Goal: Task Accomplishment & Management: Use online tool/utility

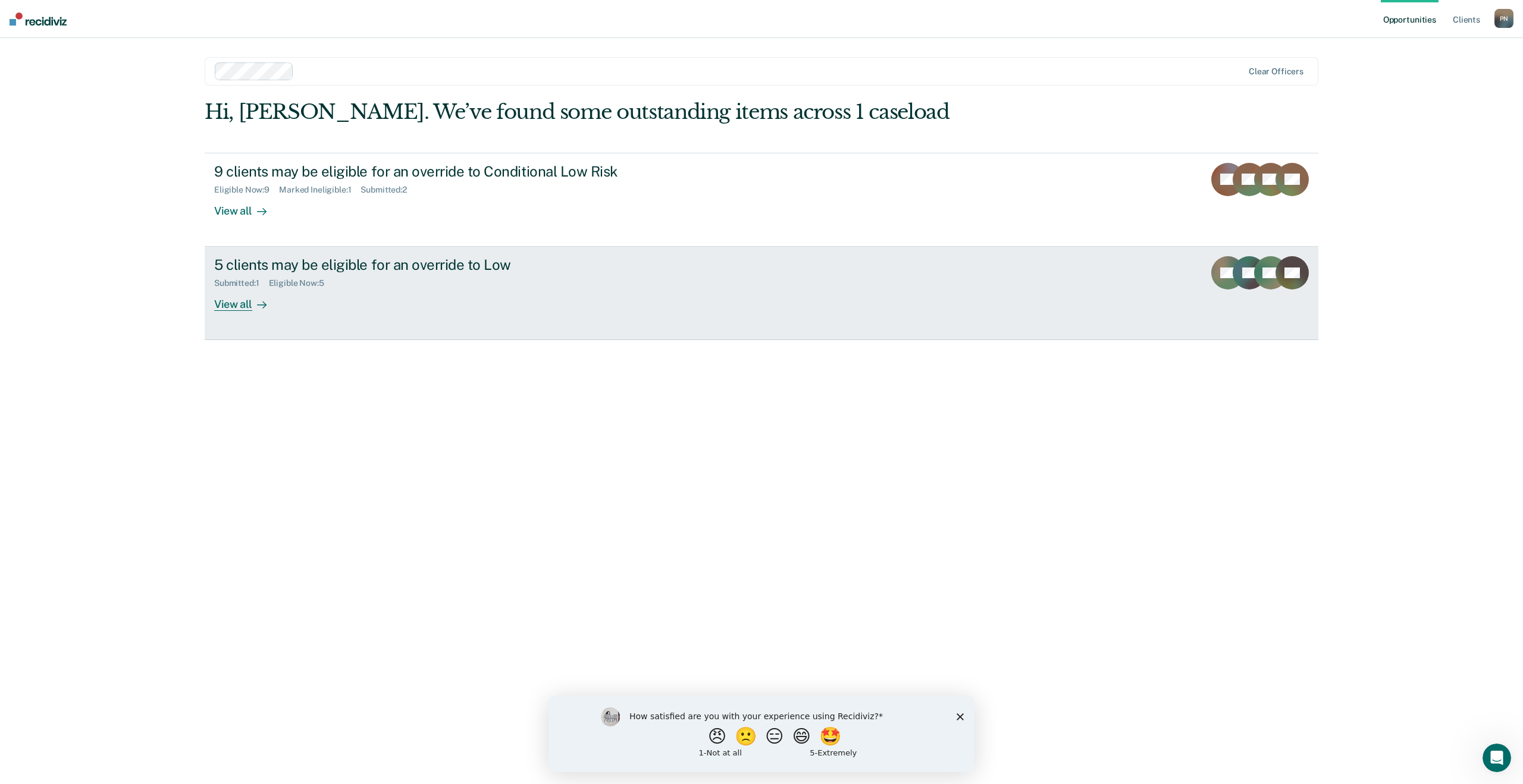
click at [242, 306] on div "View all" at bounding box center [247, 300] width 67 height 23
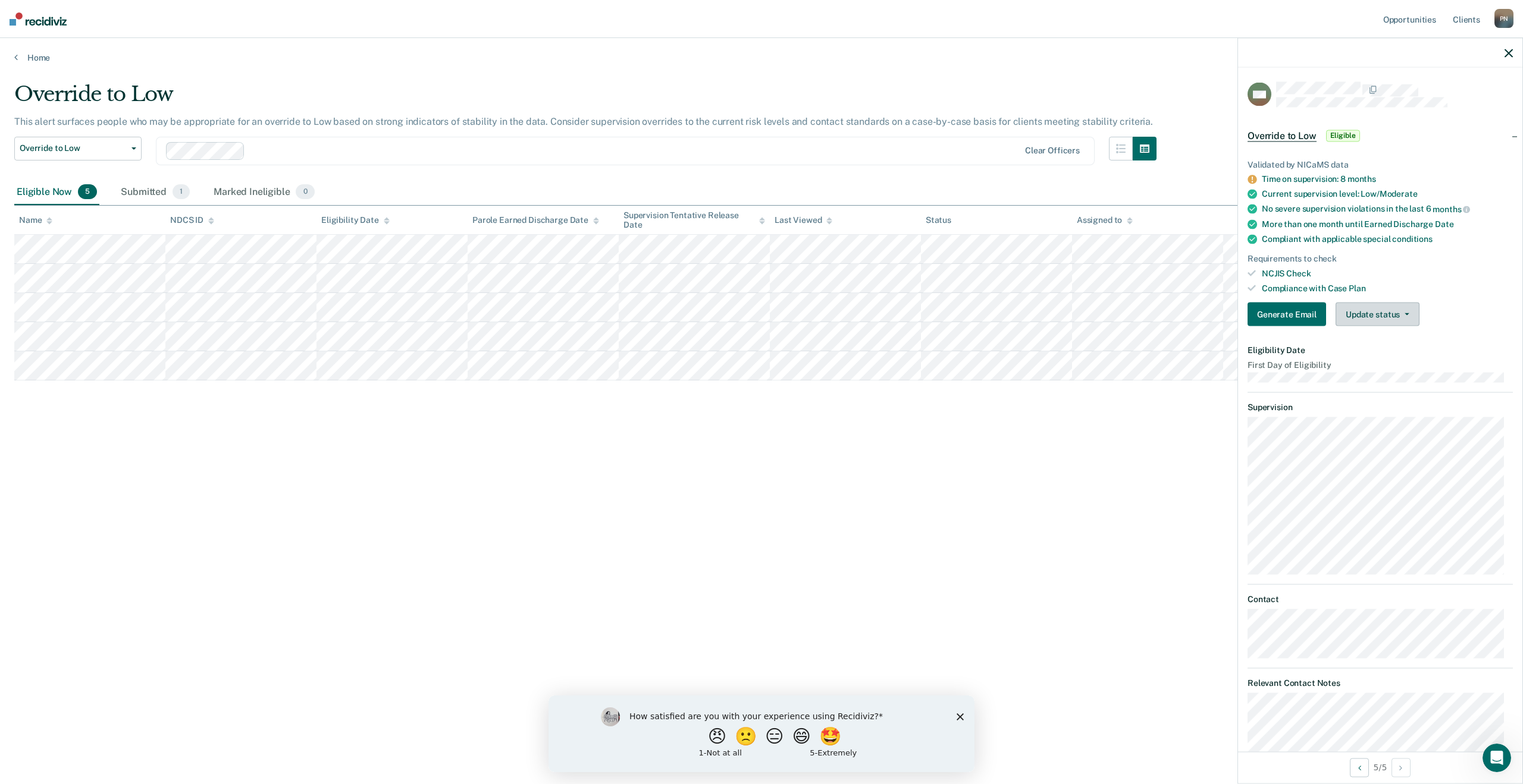
click at [1376, 321] on button "Update status" at bounding box center [1377, 314] width 84 height 24
click at [1375, 358] on button "Mark Ineligible" at bounding box center [1393, 362] width 115 height 19
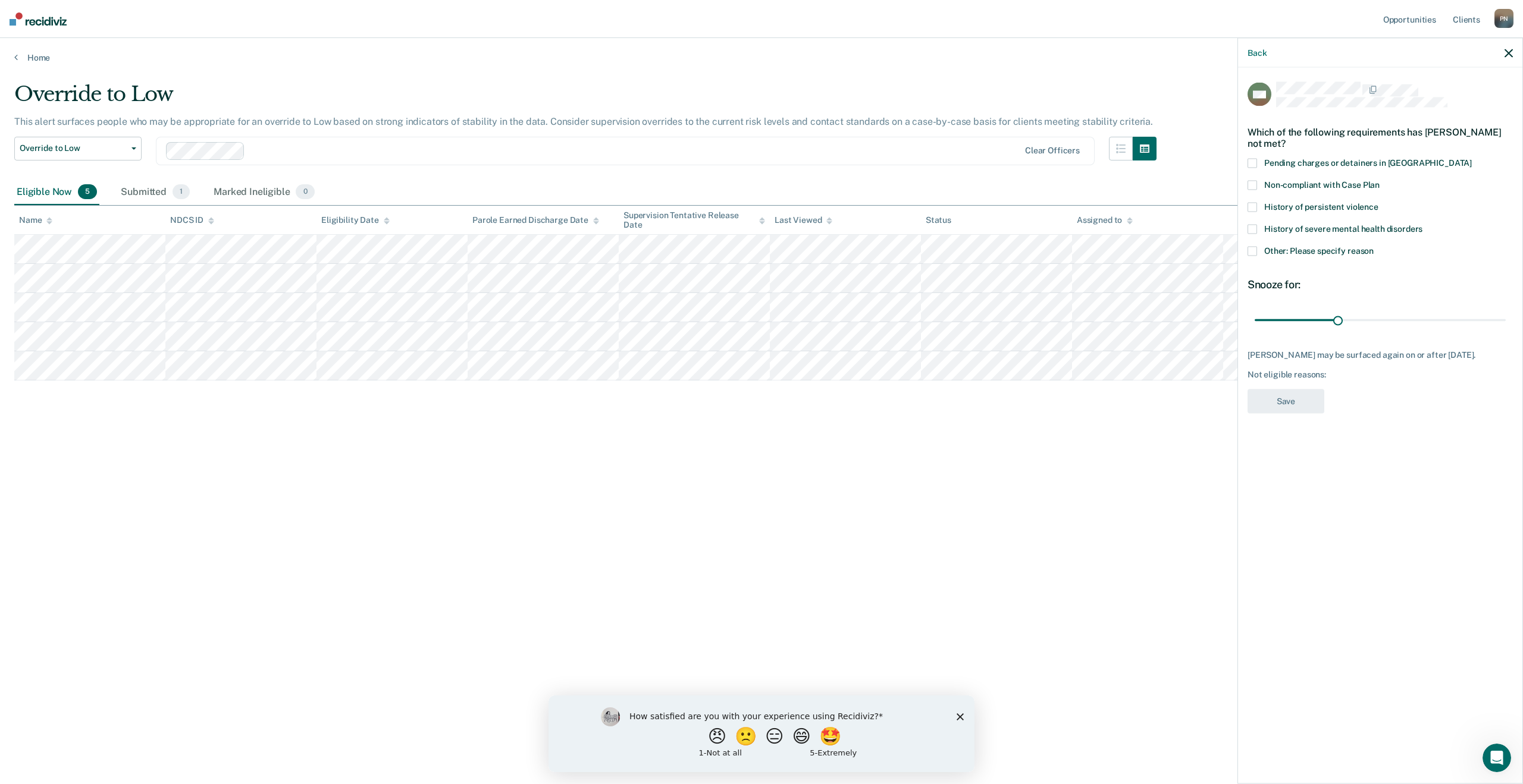
click at [1250, 253] on span at bounding box center [1252, 251] width 9 height 9
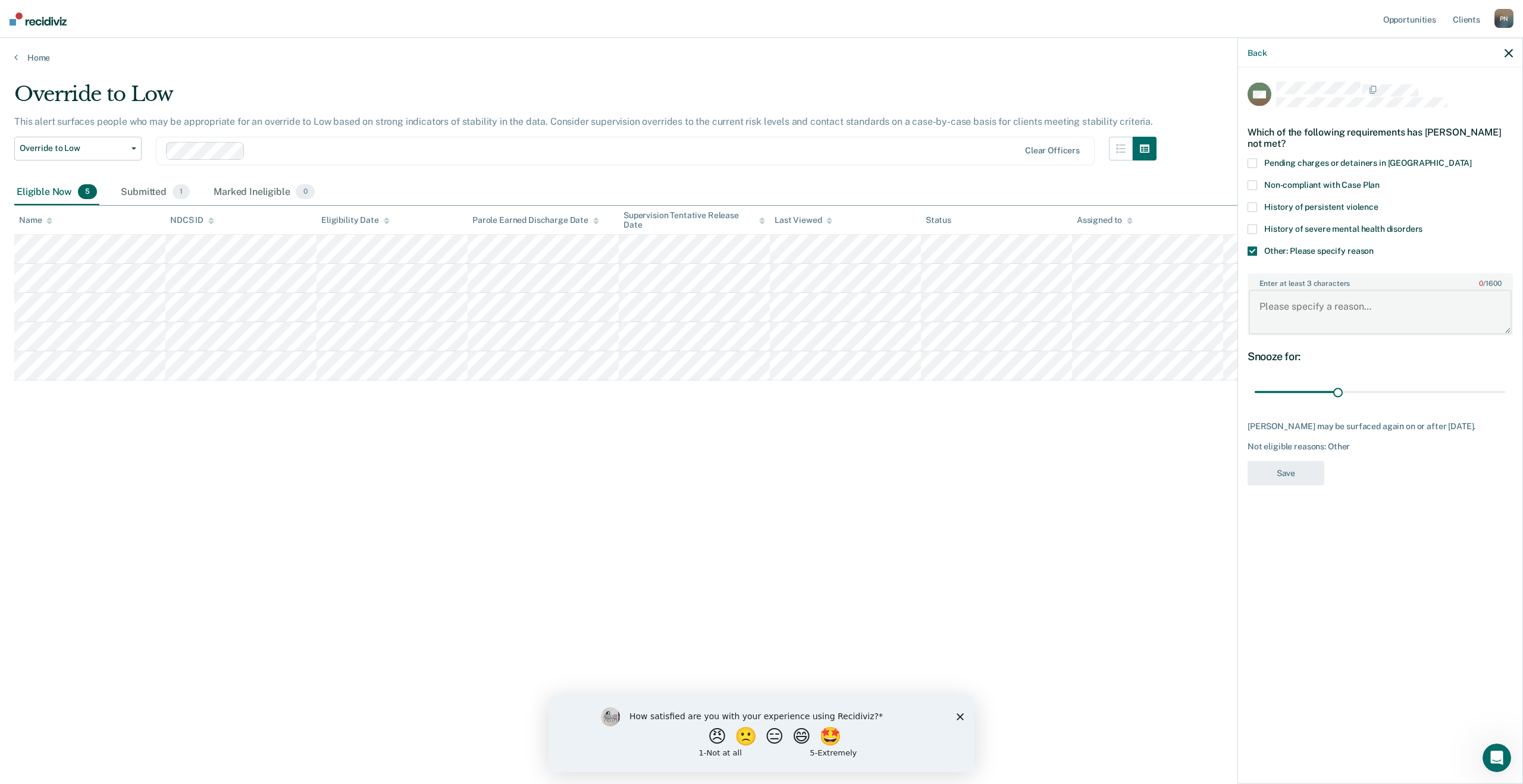
click at [1301, 300] on textarea "Enter at least 3 characters 0 / 1600" at bounding box center [1380, 312] width 263 height 44
type textarea "Discharges on [DATE] from parole supervision, less than 30 days."
click at [1297, 476] on button "Save" at bounding box center [1286, 473] width 77 height 24
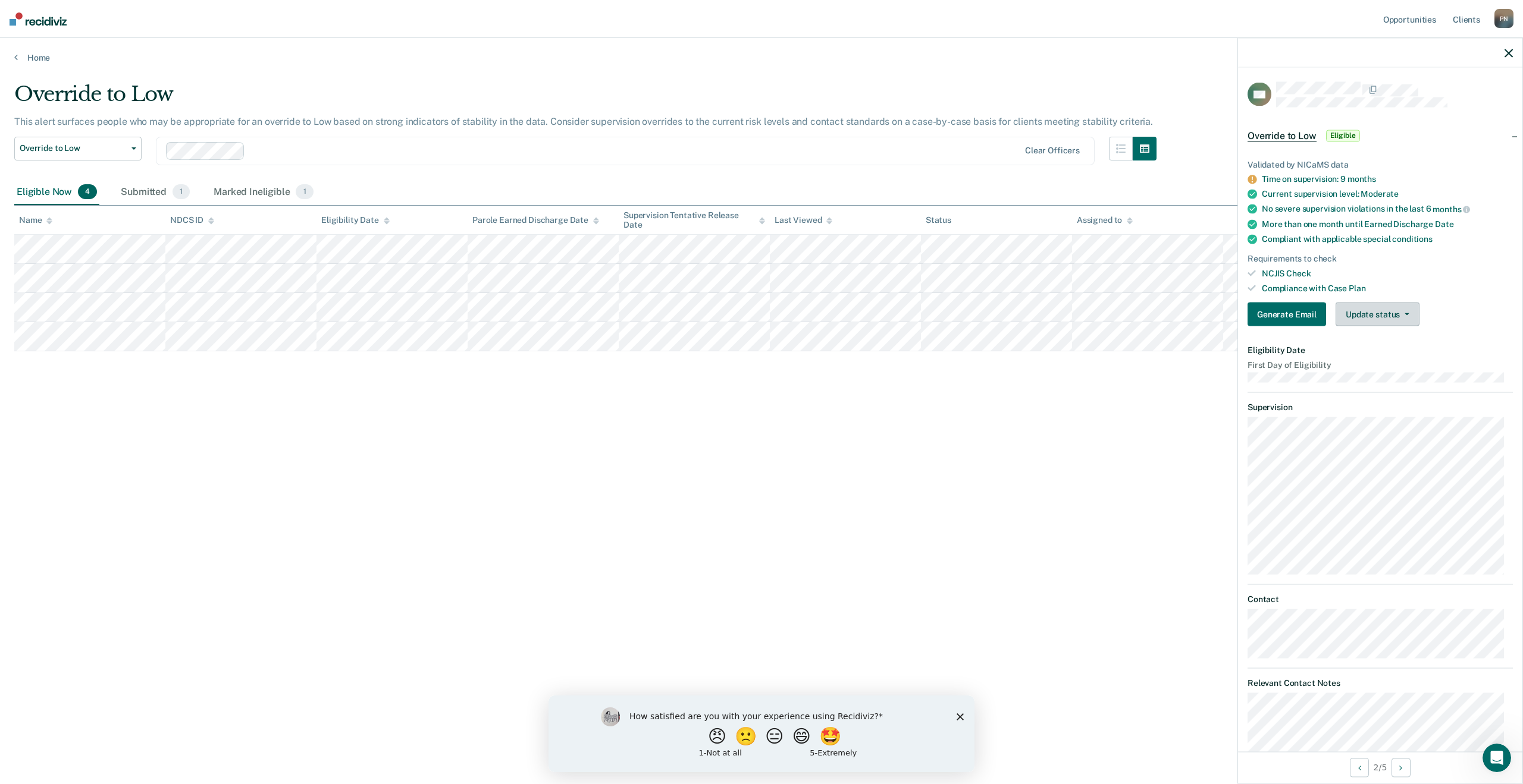
click at [1402, 317] on button "Update status" at bounding box center [1377, 314] width 84 height 24
click at [1402, 363] on button "Mark Ineligible" at bounding box center [1393, 362] width 115 height 19
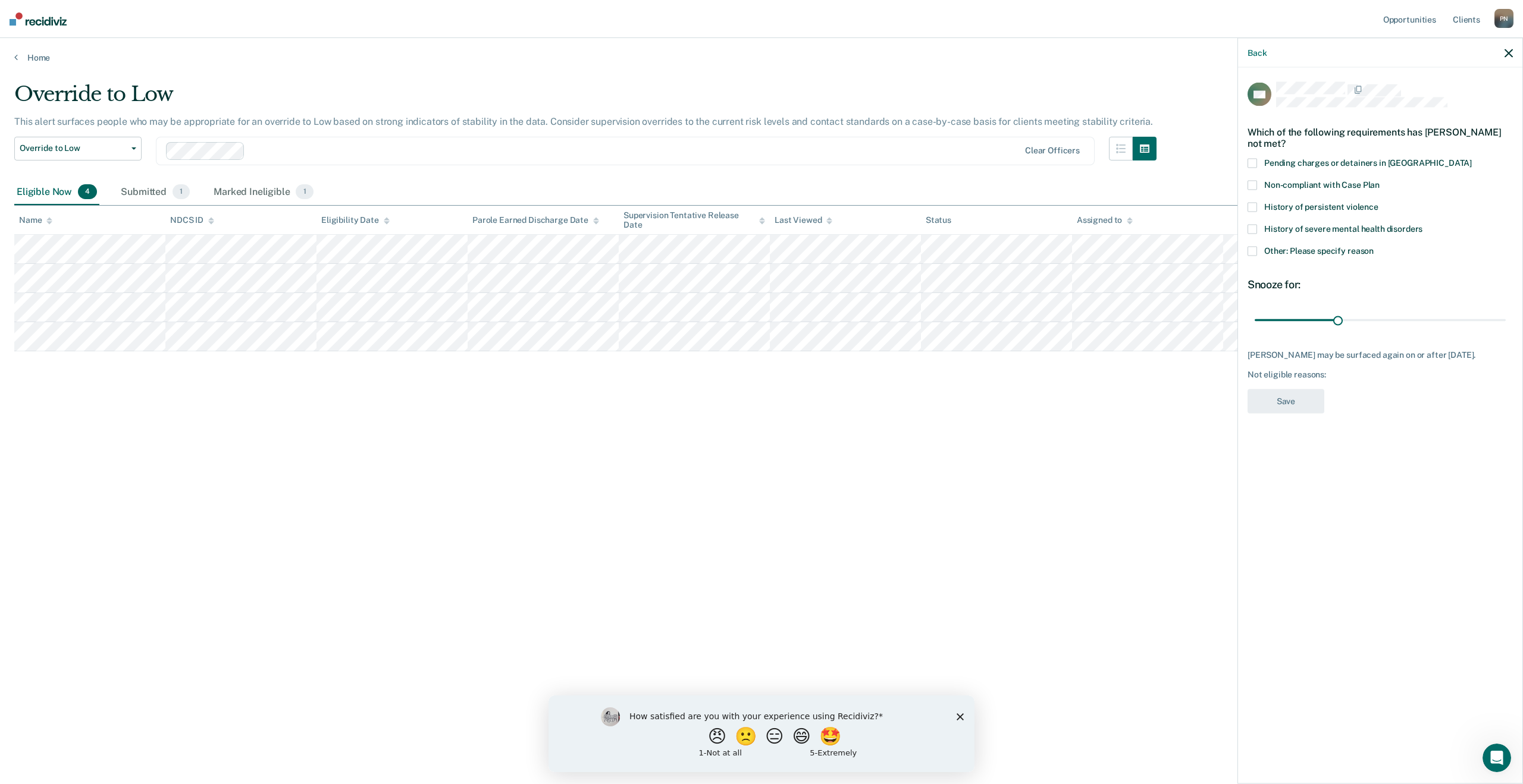
click at [1254, 251] on span at bounding box center [1252, 251] width 9 height 9
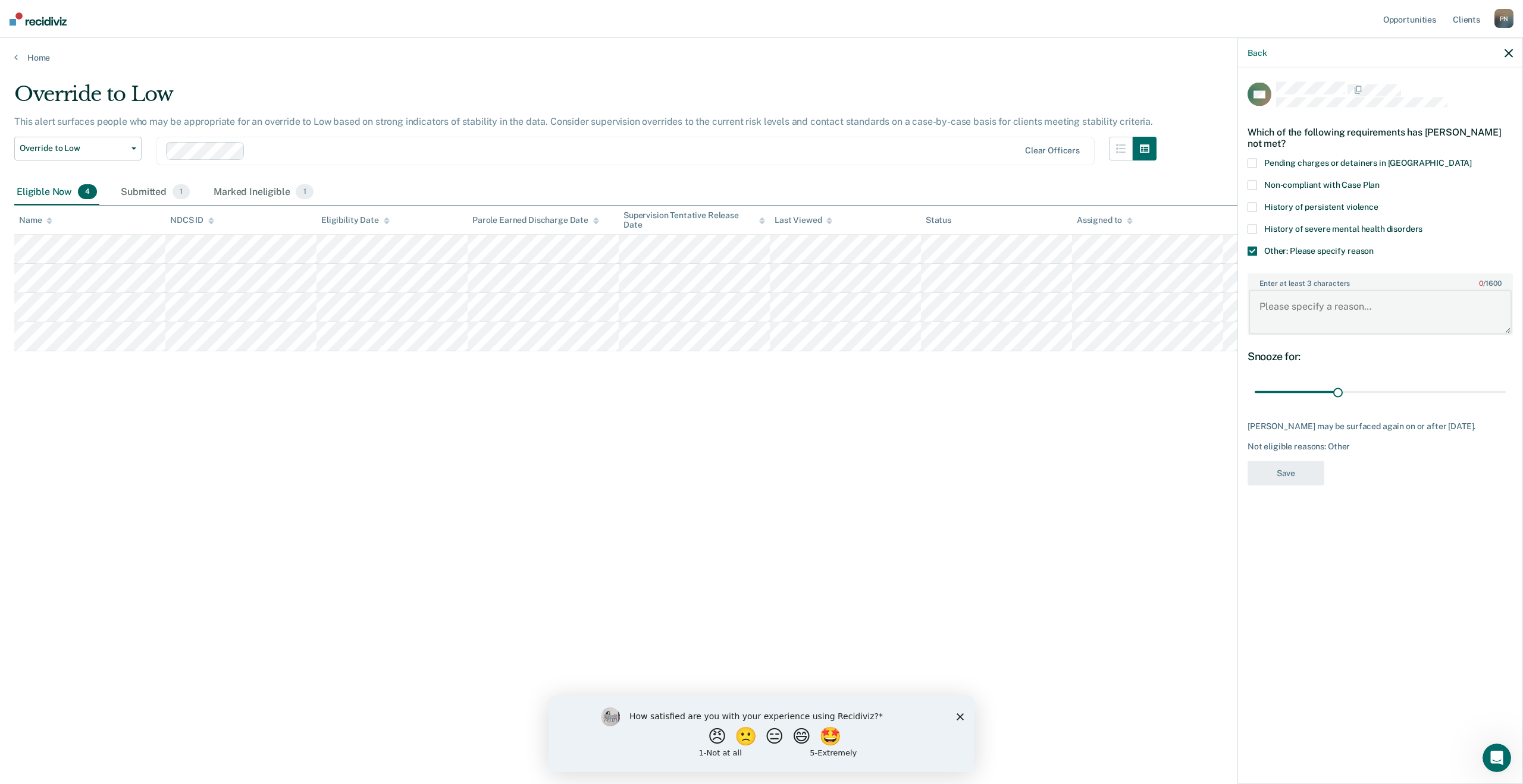
click at [1314, 305] on textarea "Enter at least 3 characters 0 / 1600" at bounding box center [1380, 312] width 263 height 44
type textarea "R"
click at [1443, 305] on textarea "Scored a moderate on risk reassessment" at bounding box center [1380, 312] width 263 height 44
type textarea "Scored a moderate on risk reassessment [DATE], has not followed through with me…"
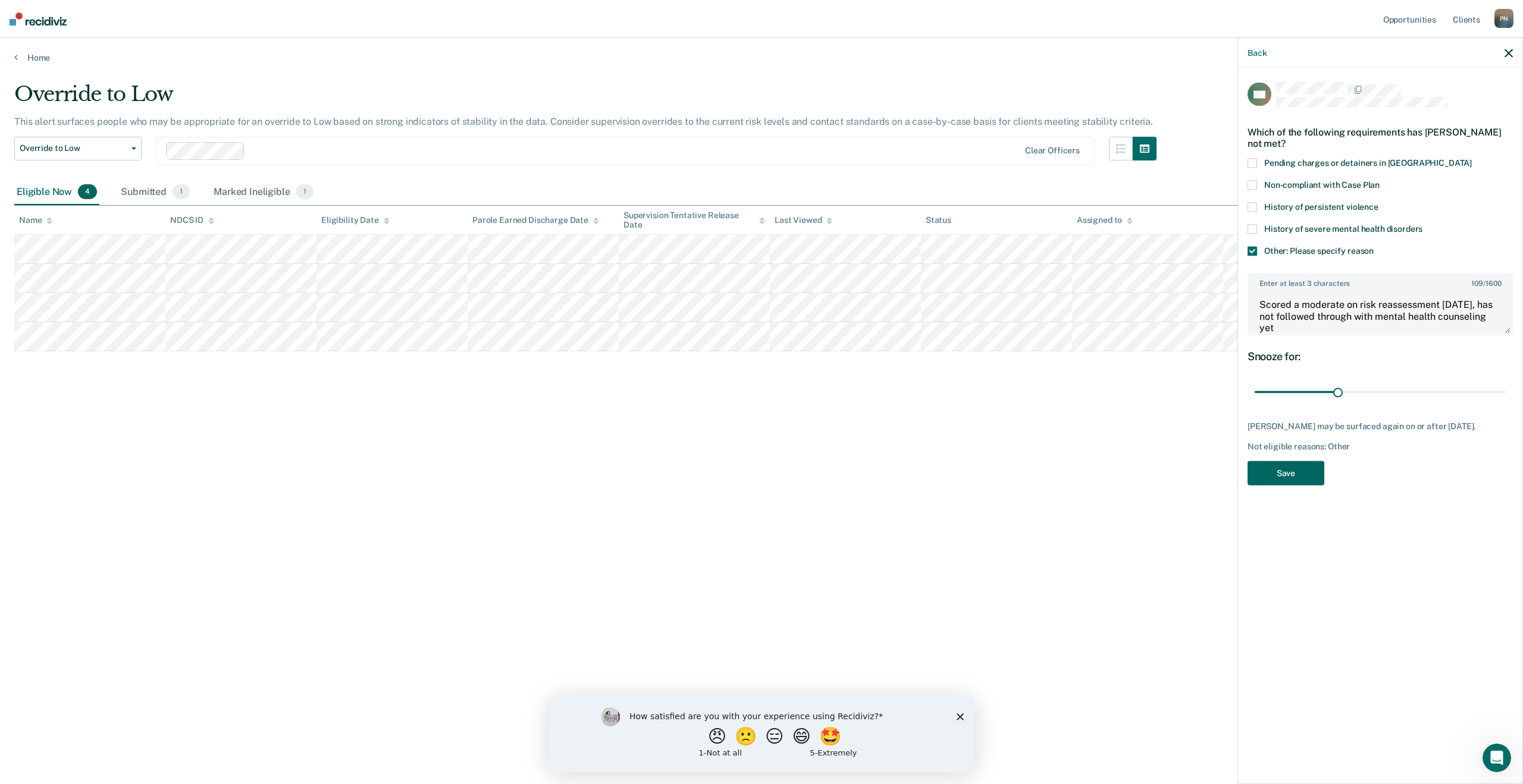
click at [1309, 484] on button "Save" at bounding box center [1286, 473] width 77 height 24
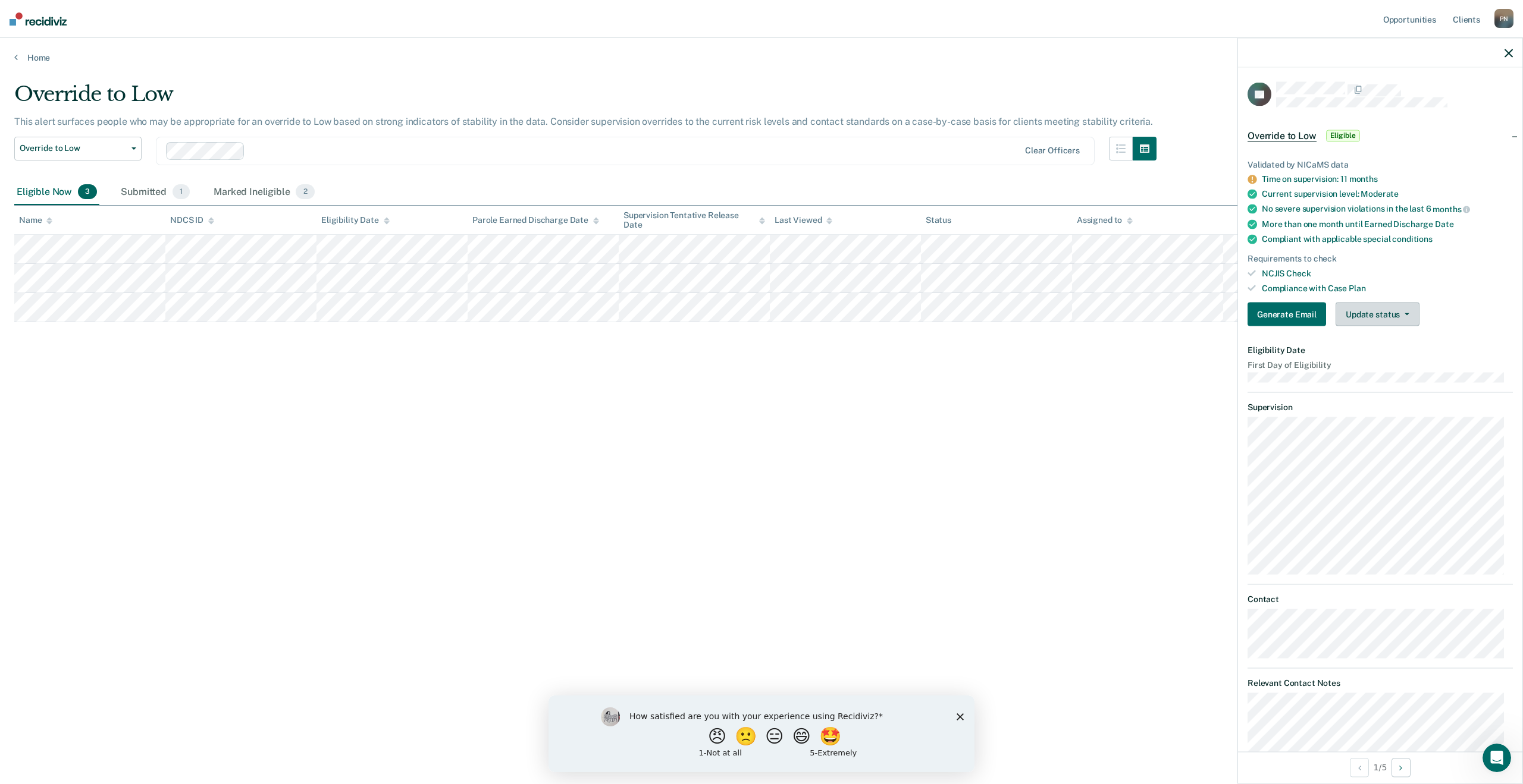
click at [1404, 315] on button "Update status" at bounding box center [1377, 314] width 84 height 24
click at [1396, 361] on button "Mark Ineligible" at bounding box center [1393, 362] width 115 height 19
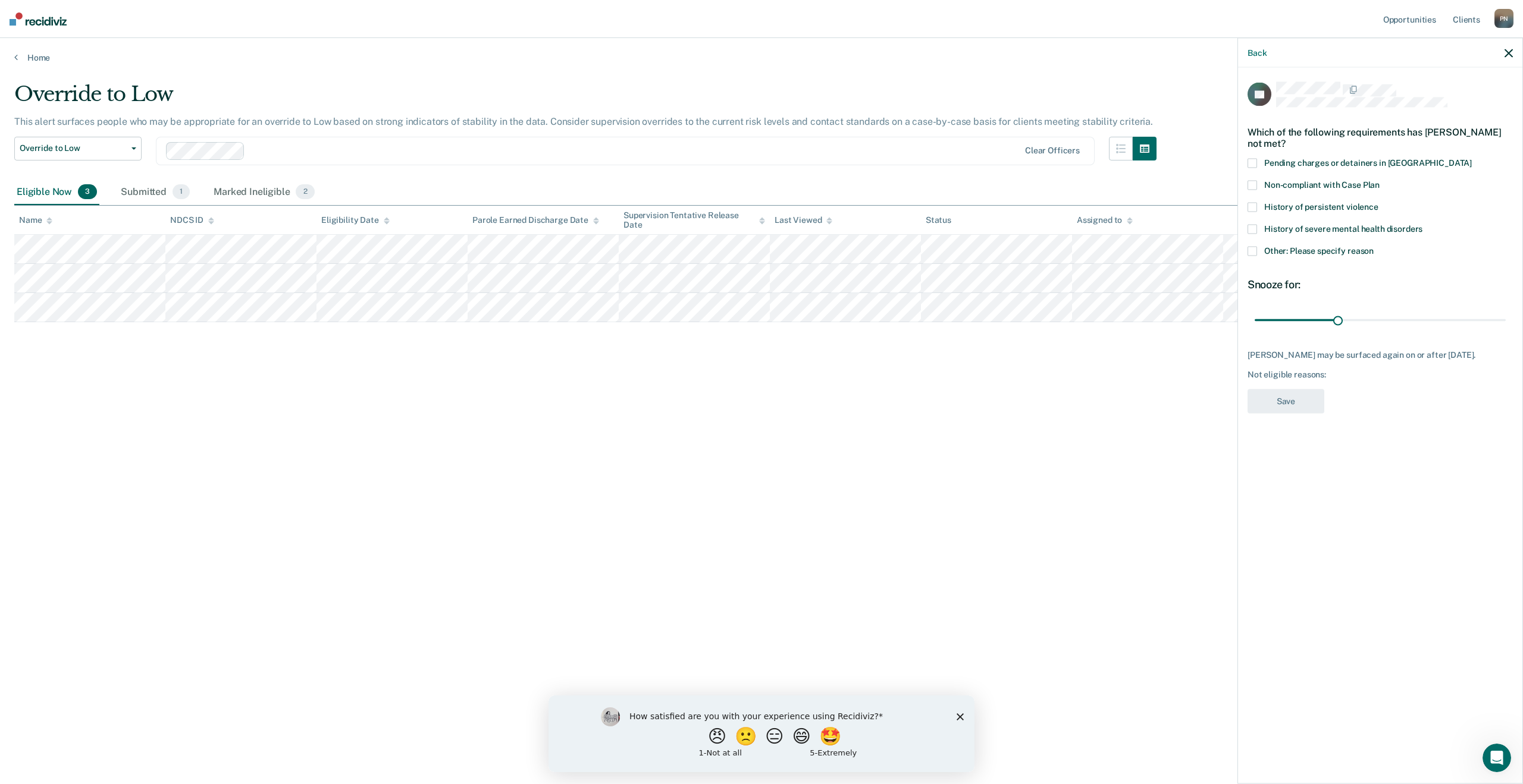
click at [1256, 253] on span at bounding box center [1252, 251] width 9 height 9
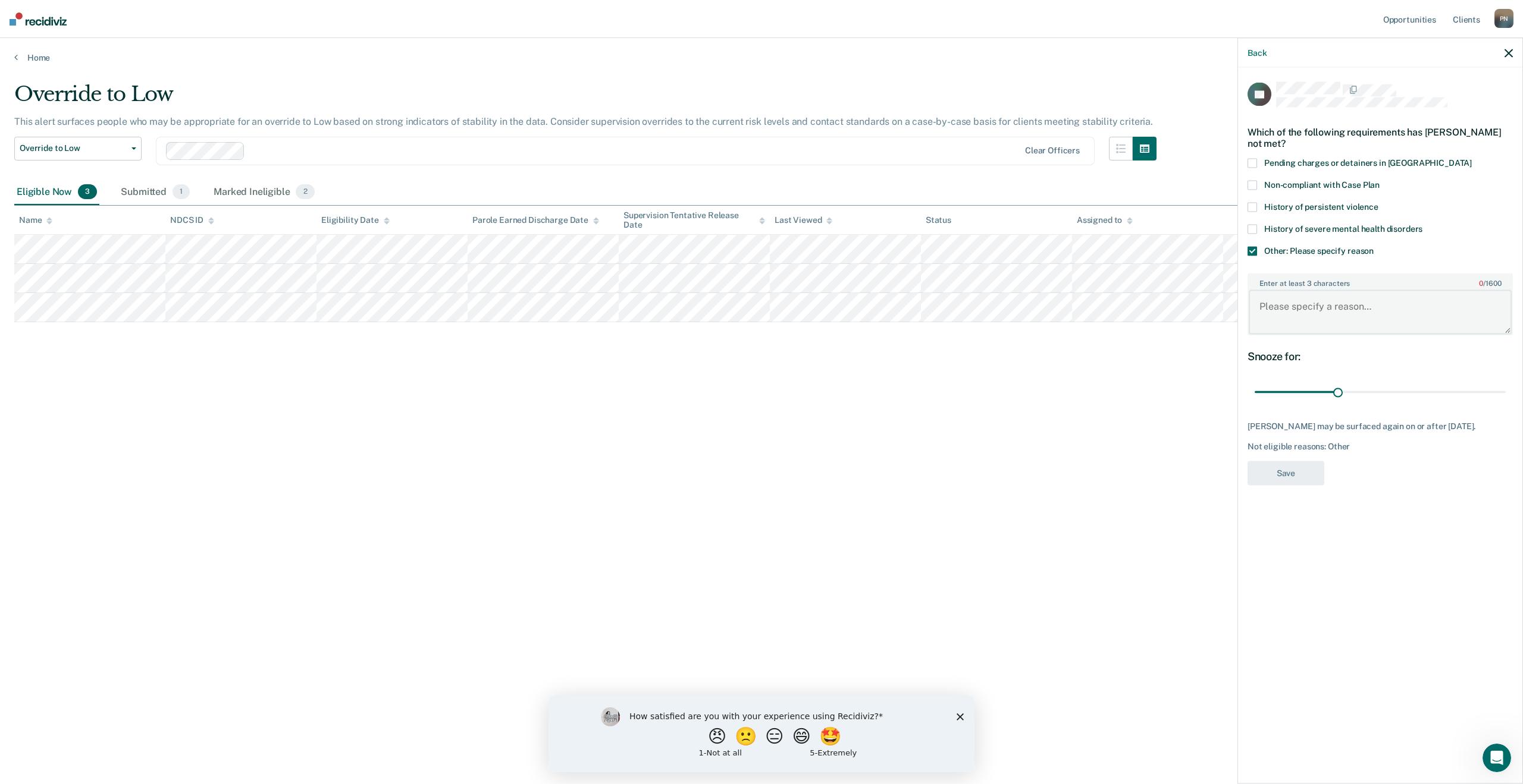
click at [1295, 311] on textarea "Enter at least 3 characters 0 / 1600" at bounding box center [1380, 312] width 263 height 44
click at [1377, 305] on textarea "Discharging on [DATE], less than 30 days." at bounding box center [1380, 312] width 263 height 44
type textarea "Discharging on [DATE] from parole supervision, less than 30 days."
click at [1278, 472] on button "Save" at bounding box center [1286, 473] width 77 height 24
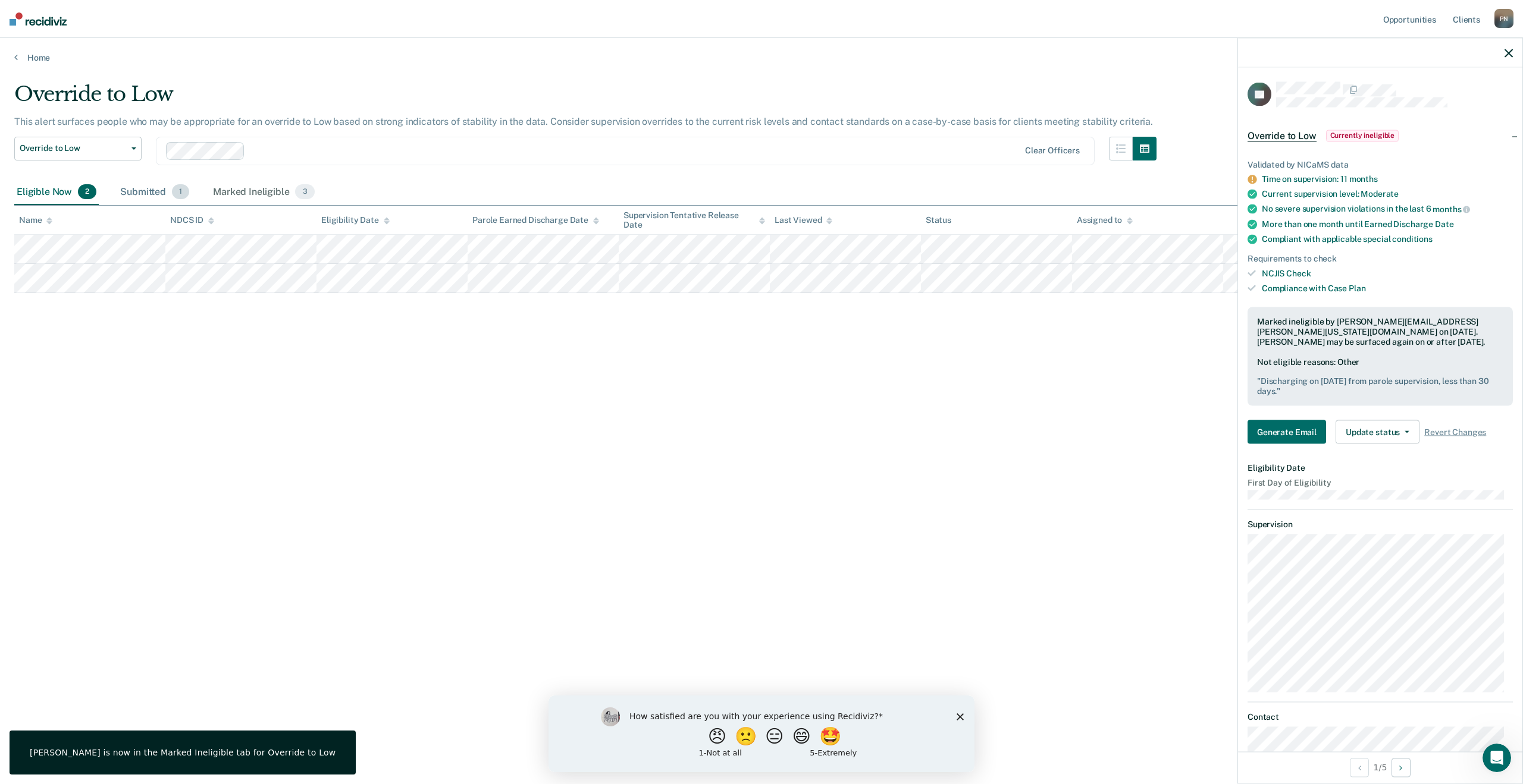
click at [144, 195] on div "Submitted 1" at bounding box center [154, 193] width 73 height 26
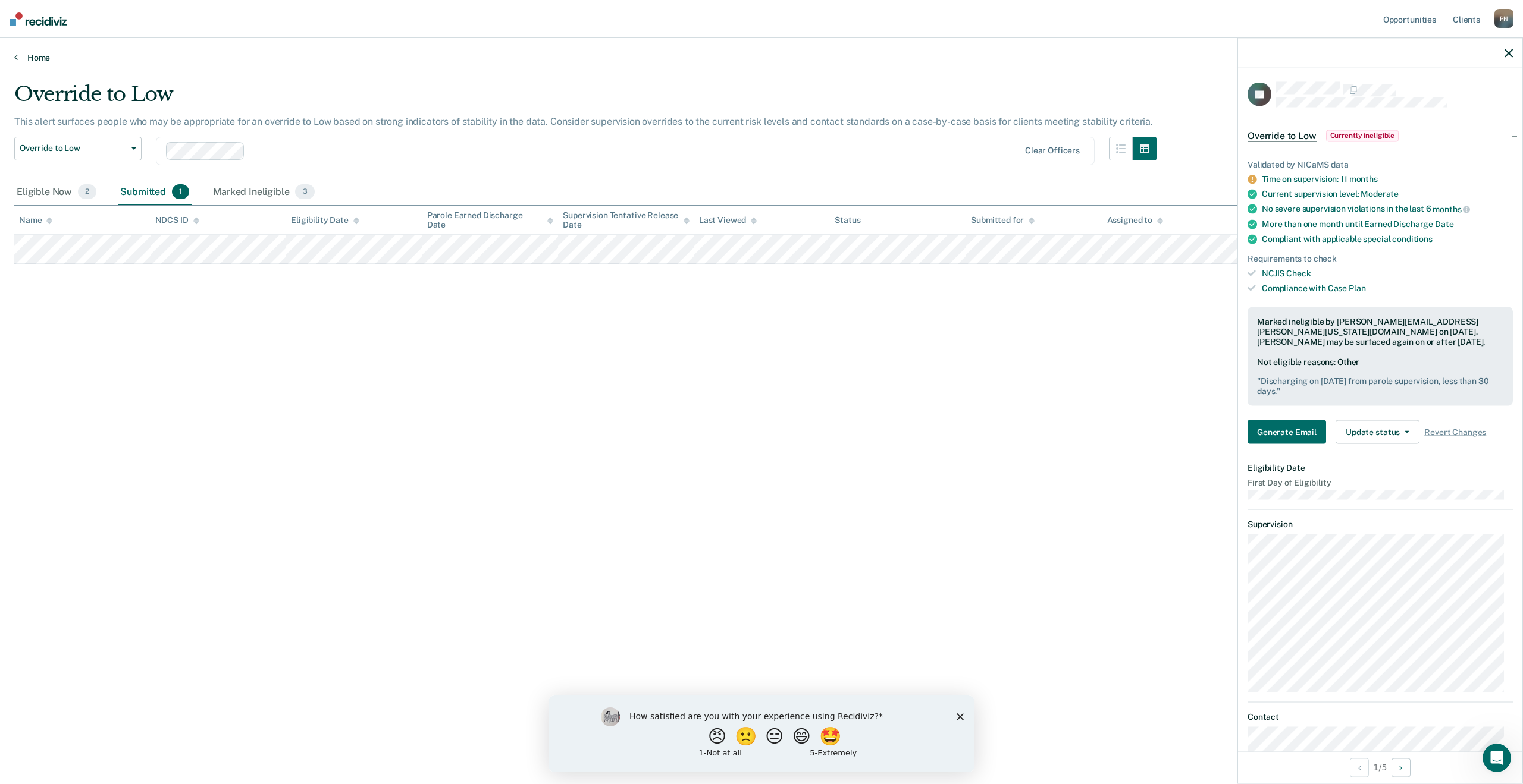
click at [26, 61] on link "Home" at bounding box center [762, 58] width 1495 height 11
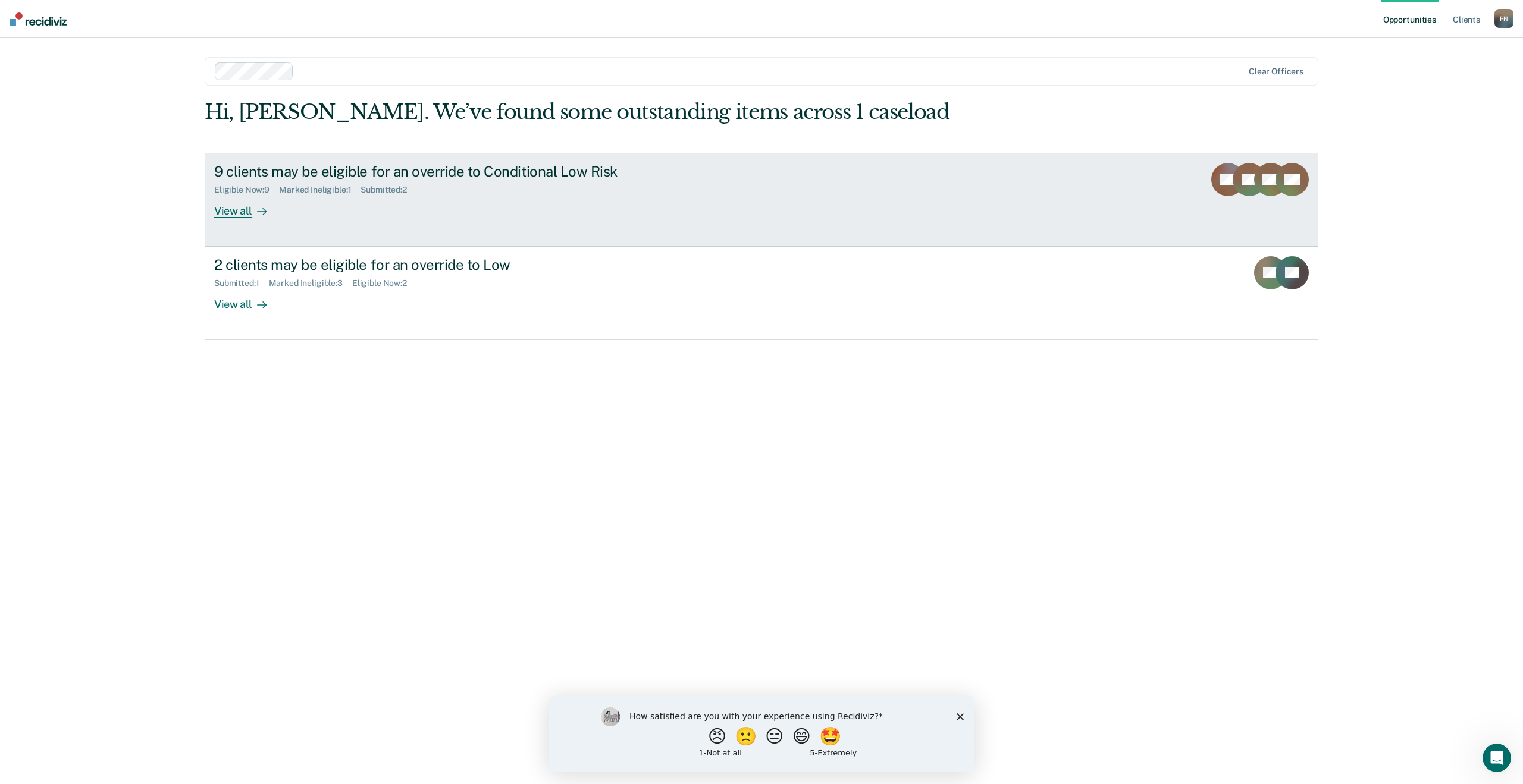
click at [242, 209] on div "View all" at bounding box center [247, 206] width 67 height 23
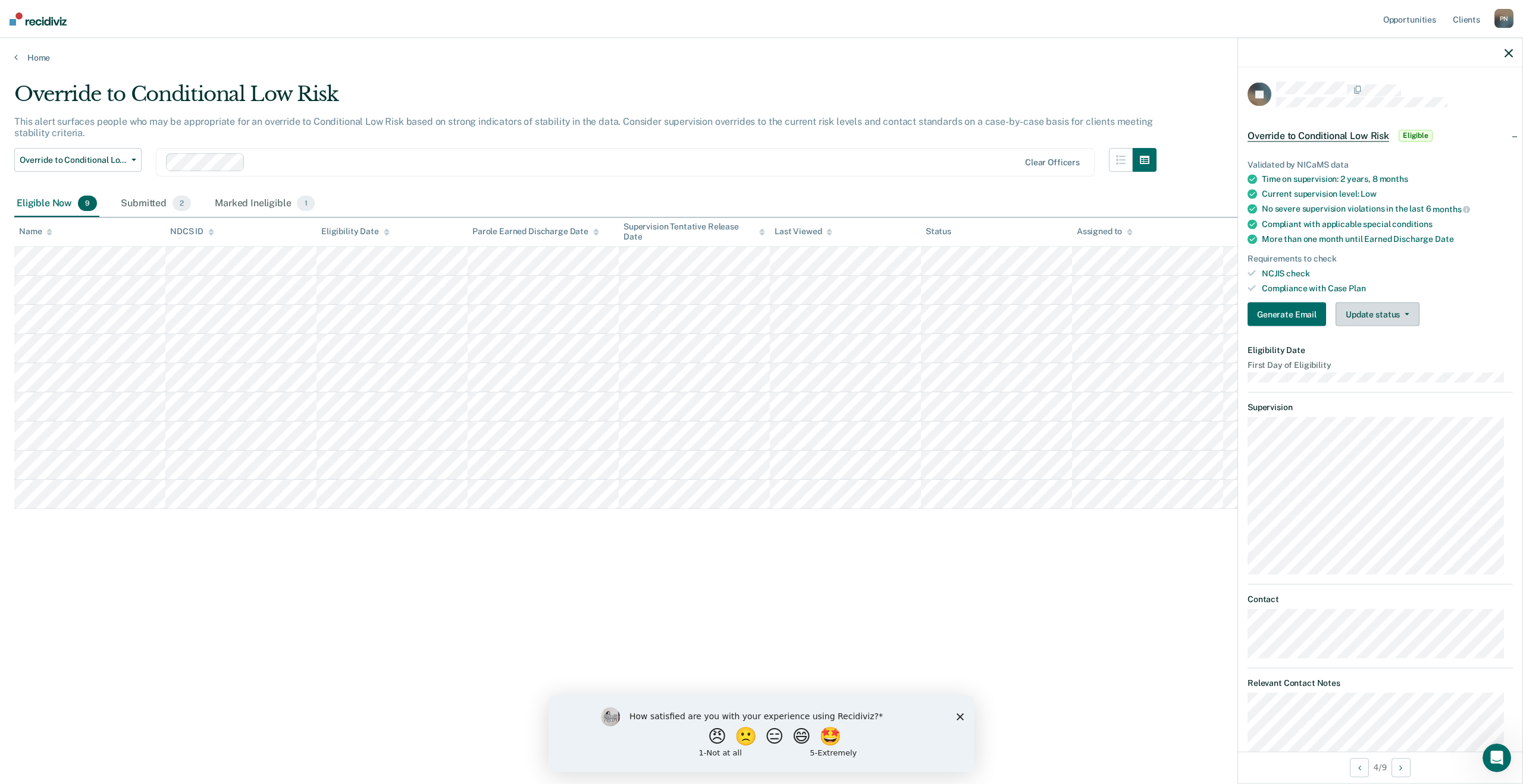
click at [1384, 313] on button "Update status" at bounding box center [1377, 314] width 84 height 24
click at [1392, 360] on button "Mark Ineligible" at bounding box center [1393, 362] width 115 height 19
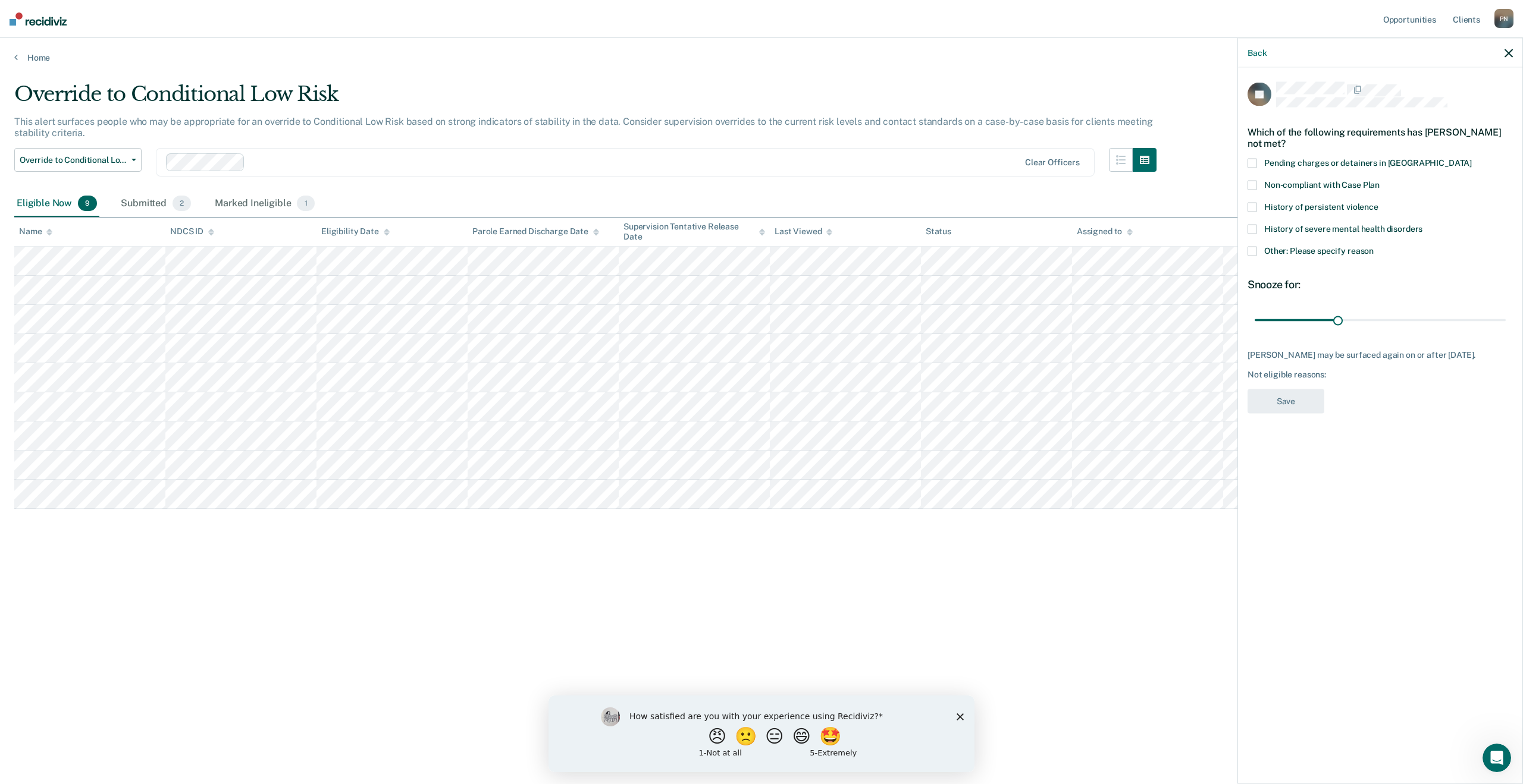
click at [1257, 248] on label "Other: Please specify reason" at bounding box center [1380, 253] width 266 height 13
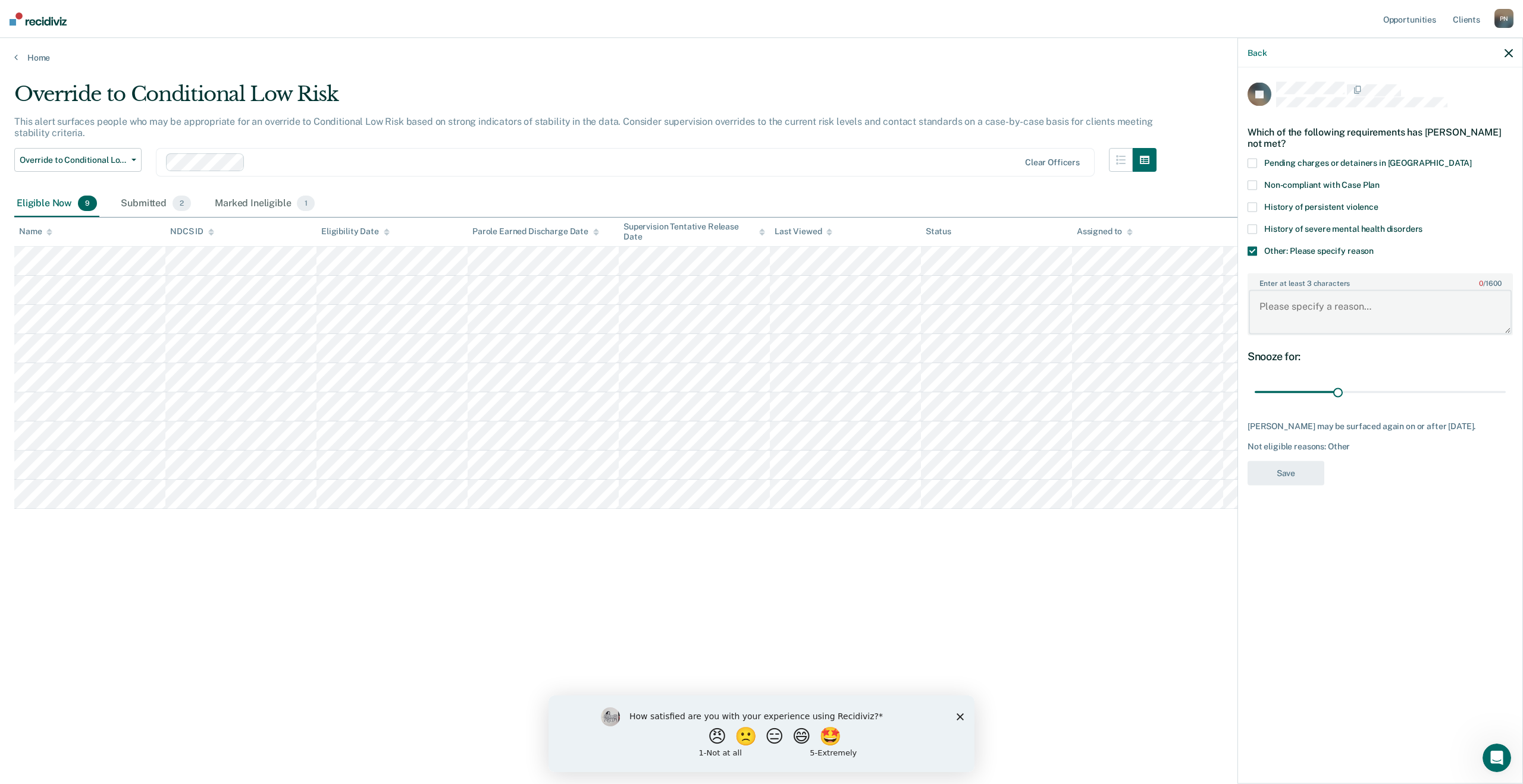
click at [1286, 292] on textarea "Enter at least 3 characters 0 / 1600" at bounding box center [1380, 312] width 263 height 44
type textarea "Discharging from parole supervision on [DATE], less than 30 days."
click at [1300, 473] on button "Save" at bounding box center [1286, 473] width 77 height 24
